Goal: Information Seeking & Learning: Learn about a topic

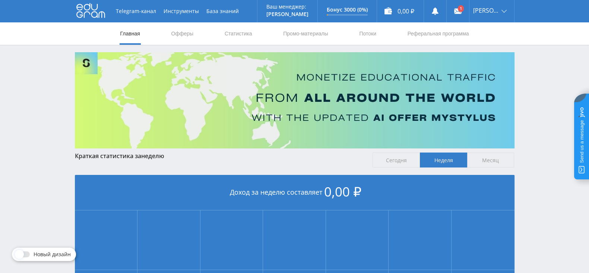
click at [324, 159] on div "Краткая статистика за неделю" at bounding box center [220, 155] width 291 height 7
click at [466, 14] on link at bounding box center [458, 11] width 22 height 22
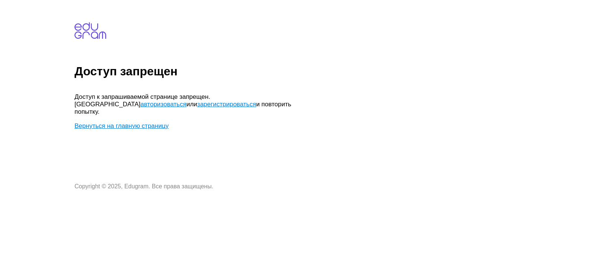
click at [186, 101] on link "авторизоваться" at bounding box center [163, 104] width 46 height 7
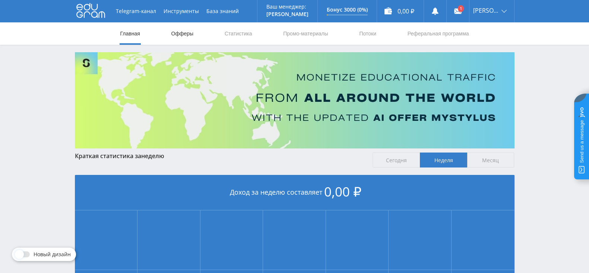
click at [190, 32] on link "Офферы" at bounding box center [183, 33] width 24 height 22
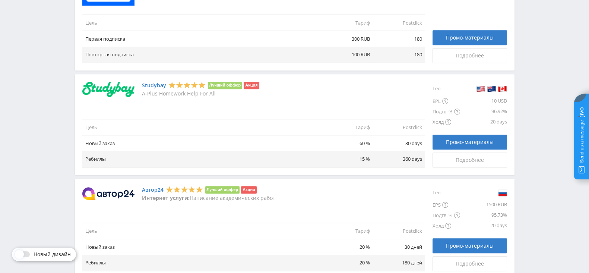
scroll to position [602, 0]
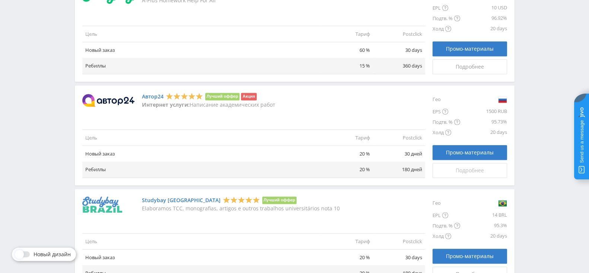
click at [469, 167] on span "Подробнее" at bounding box center [470, 170] width 28 height 6
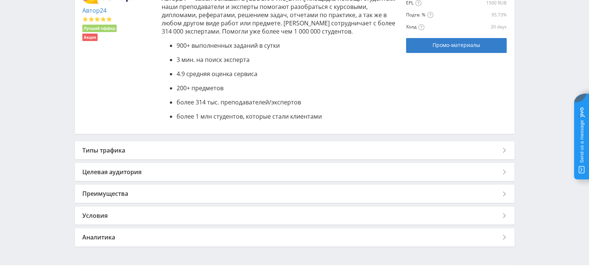
scroll to position [200, 0]
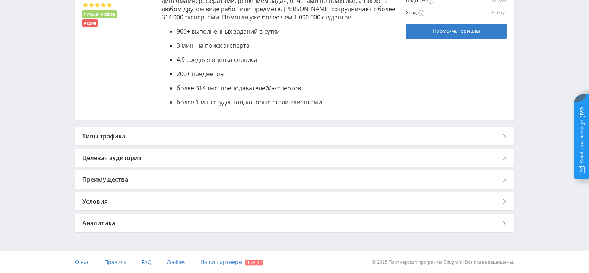
click at [291, 137] on div "Типы трафика" at bounding box center [295, 136] width 440 height 18
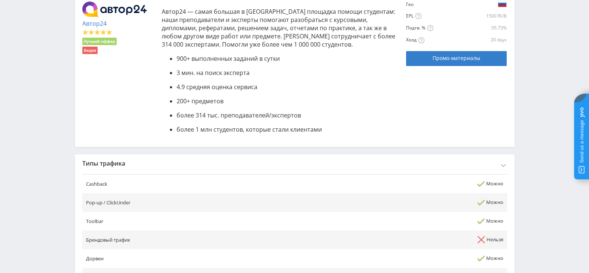
scroll to position [266, 0]
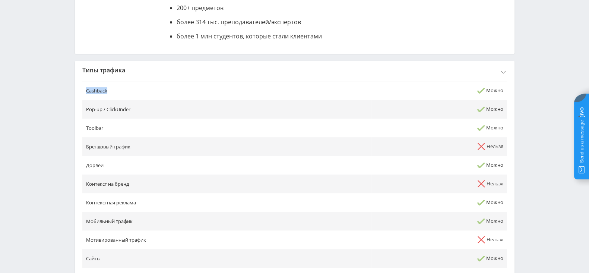
drag, startPoint x: 110, startPoint y: 91, endPoint x: 86, endPoint y: 94, distance: 24.1
click at [86, 94] on td "Cashback" at bounding box center [226, 90] width 289 height 19
copy td "Cashback"
click at [242, 85] on td "Cashback" at bounding box center [226, 90] width 289 height 19
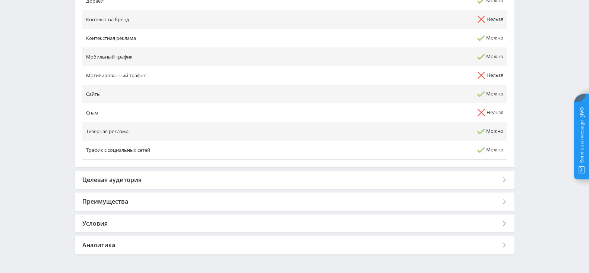
scroll to position [452, 0]
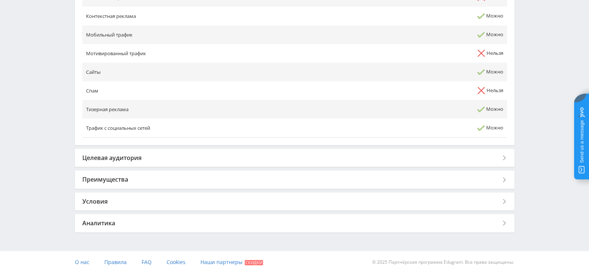
click at [232, 165] on div "Целевая аудитория" at bounding box center [295, 158] width 440 height 18
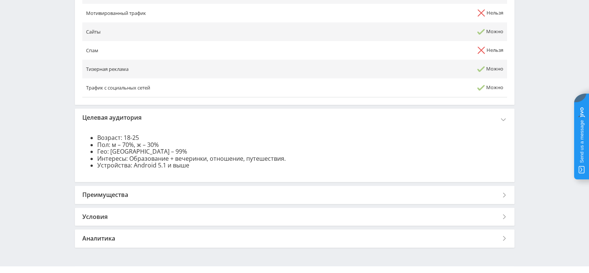
scroll to position [508, 0]
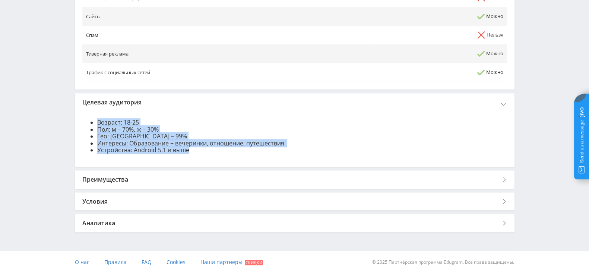
drag, startPoint x: 194, startPoint y: 150, endPoint x: 97, endPoint y: 121, distance: 100.8
click at [97, 121] on ul "Возраст: 18-25 Пол: м – 70%, ж – 30% Гео: РФ – 99% Интересы: Образование + вече…" at bounding box center [294, 136] width 425 height 34
copy ul "Возраст: 18-25 Пол: м – 70%, ж – 30% Гео: РФ – 99% Интересы: Образование + вече…"
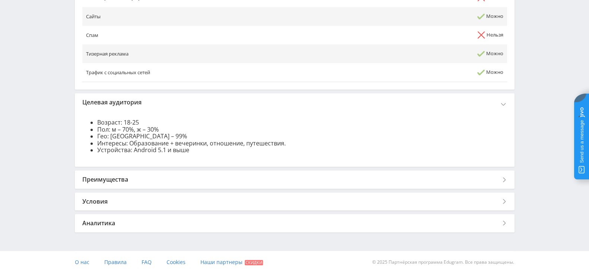
click at [173, 183] on div "Преимущества" at bounding box center [295, 179] width 440 height 18
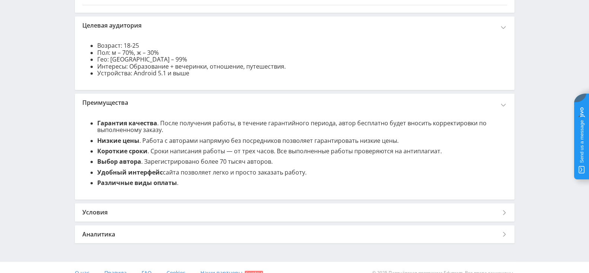
scroll to position [596, 0]
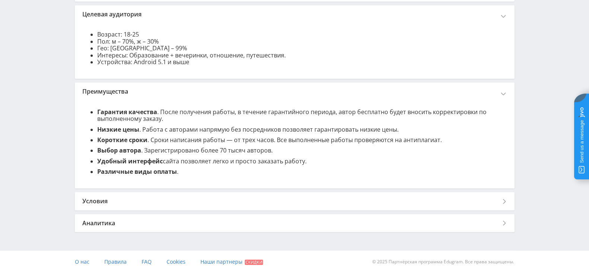
click at [162, 199] on div "Условия" at bounding box center [295, 201] width 440 height 18
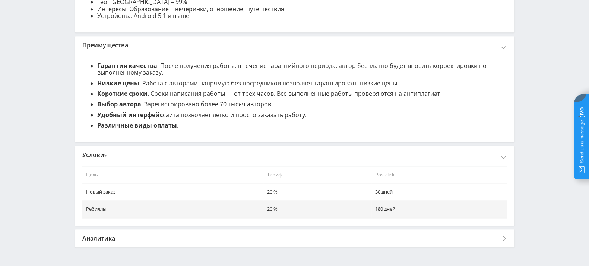
scroll to position [657, 0]
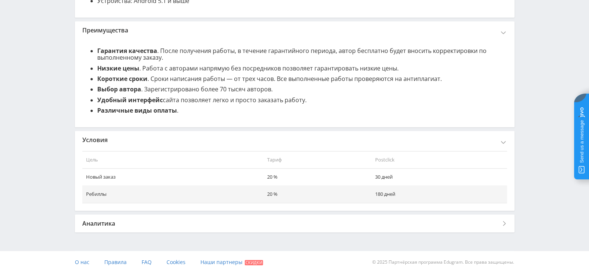
click at [192, 226] on div "Аналитика" at bounding box center [295, 223] width 440 height 18
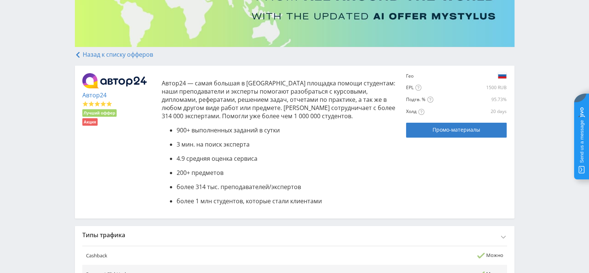
scroll to position [77, 0]
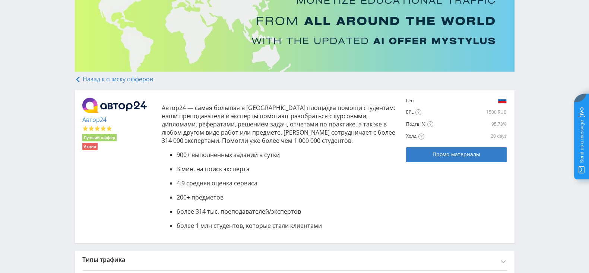
click at [112, 138] on li "Лучший оффер" at bounding box center [99, 137] width 35 height 7
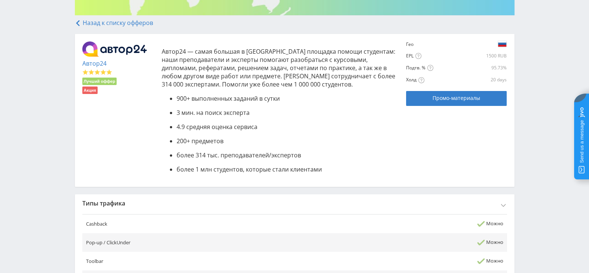
scroll to position [0, 0]
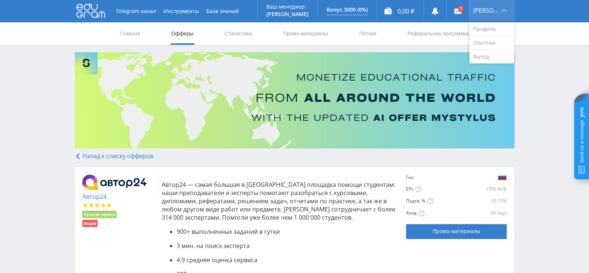
click at [477, 10] on span "[PERSON_NAME]" at bounding box center [486, 10] width 26 height 6
click at [487, 31] on link "Профиль" at bounding box center [491, 29] width 45 height 14
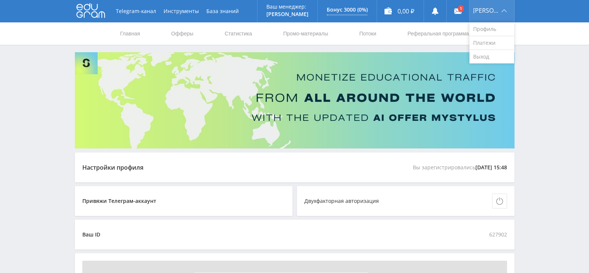
click at [487, 13] on div "[PERSON_NAME]" at bounding box center [491, 11] width 45 height 22
click at [491, 61] on link "Выход" at bounding box center [491, 56] width 45 height 13
